Goal: Task Accomplishment & Management: Manage account settings

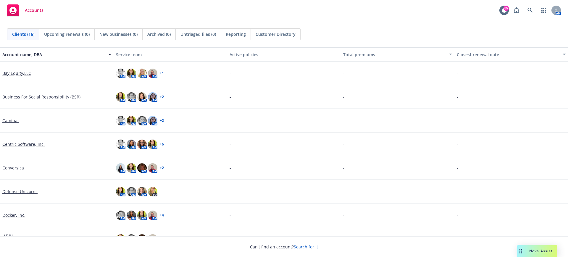
click at [14, 144] on link "Centric Software, Inc." at bounding box center [23, 144] width 42 height 6
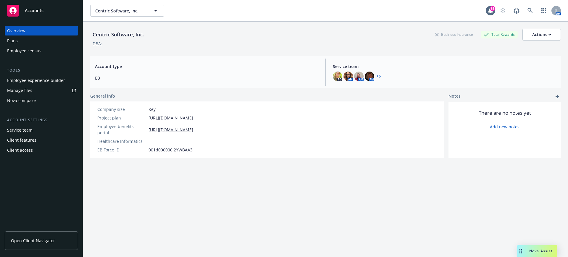
click at [28, 90] on div "Manage files" at bounding box center [19, 90] width 25 height 9
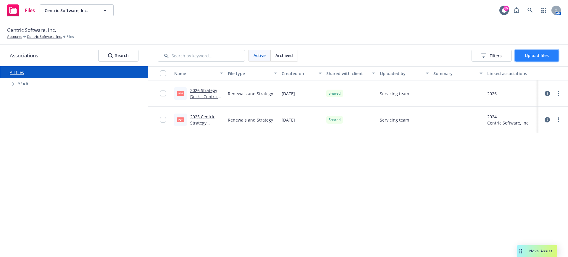
click at [539, 52] on button "Upload files" at bounding box center [537, 56] width 44 height 12
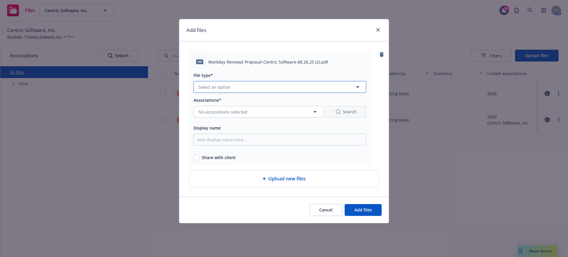
click at [236, 85] on button "Select an option" at bounding box center [280, 87] width 173 height 12
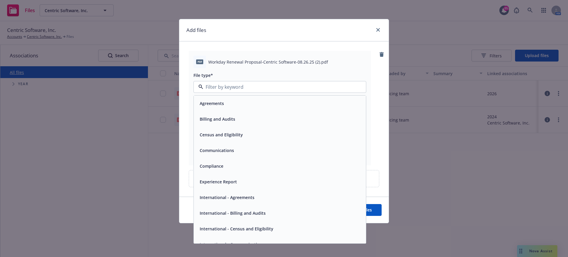
click at [210, 104] on span "Agreements" at bounding box center [212, 103] width 24 height 6
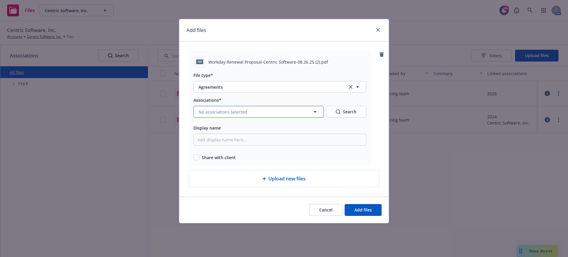
click at [318, 111] on icon "button" at bounding box center [315, 111] width 7 height 7
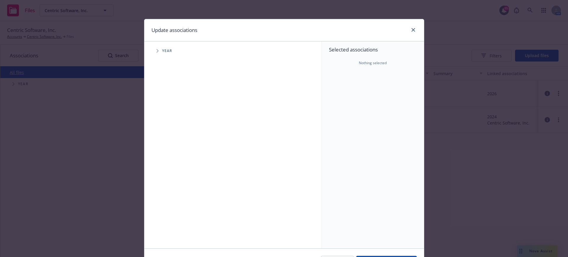
click at [158, 52] on span "Tree Example" at bounding box center [157, 50] width 9 height 9
click at [170, 130] on input "Tree Example" at bounding box center [173, 132] width 6 height 6
checkbox input "true"
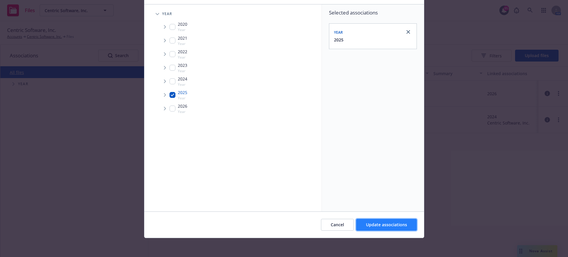
click at [385, 224] on span "Update associations" at bounding box center [386, 225] width 41 height 6
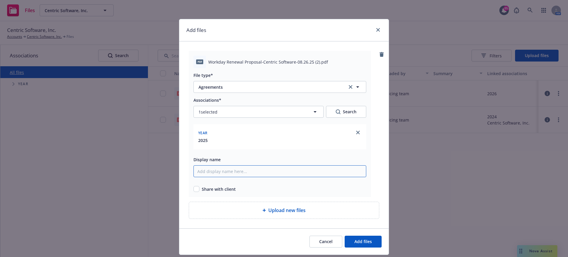
click at [214, 171] on input "Display name" at bounding box center [280, 171] width 173 height 12
paste input "Workday open enrollment configuration in 2025 for the 2026 plan year."
click at [194, 170] on input "Workday open enrollment configuration in 2025 for the 2026 plan year." at bounding box center [280, 171] width 173 height 12
click at [352, 172] on input "Newfront Workday open enrollment configuration in 2025 for the 2026 plan year." at bounding box center [280, 171] width 173 height 12
type input "Newfront Workday open enrollment configuration in 2025 for the 2026 plan year"
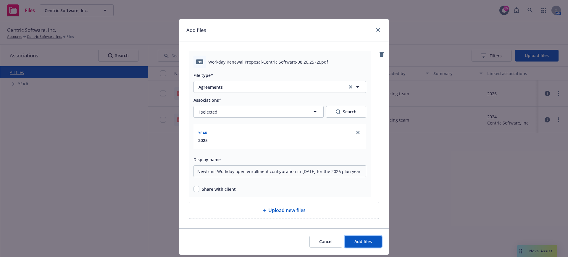
drag, startPoint x: 357, startPoint y: 240, endPoint x: 358, endPoint y: 235, distance: 5.1
click at [357, 238] on button "Add files" at bounding box center [363, 242] width 37 height 12
